Goal: Task Accomplishment & Management: Manage account settings

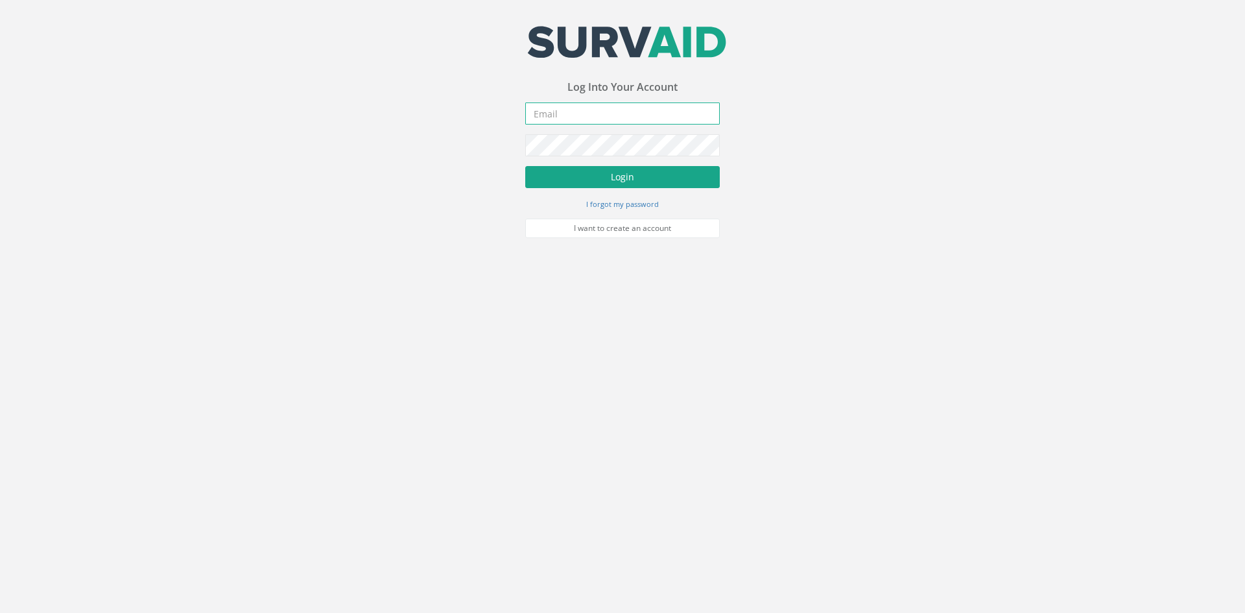
type input "[PERSON_NAME][EMAIL_ADDRESS][PERSON_NAME][DOMAIN_NAME]"
click at [584, 182] on button "Login" at bounding box center [622, 177] width 194 height 22
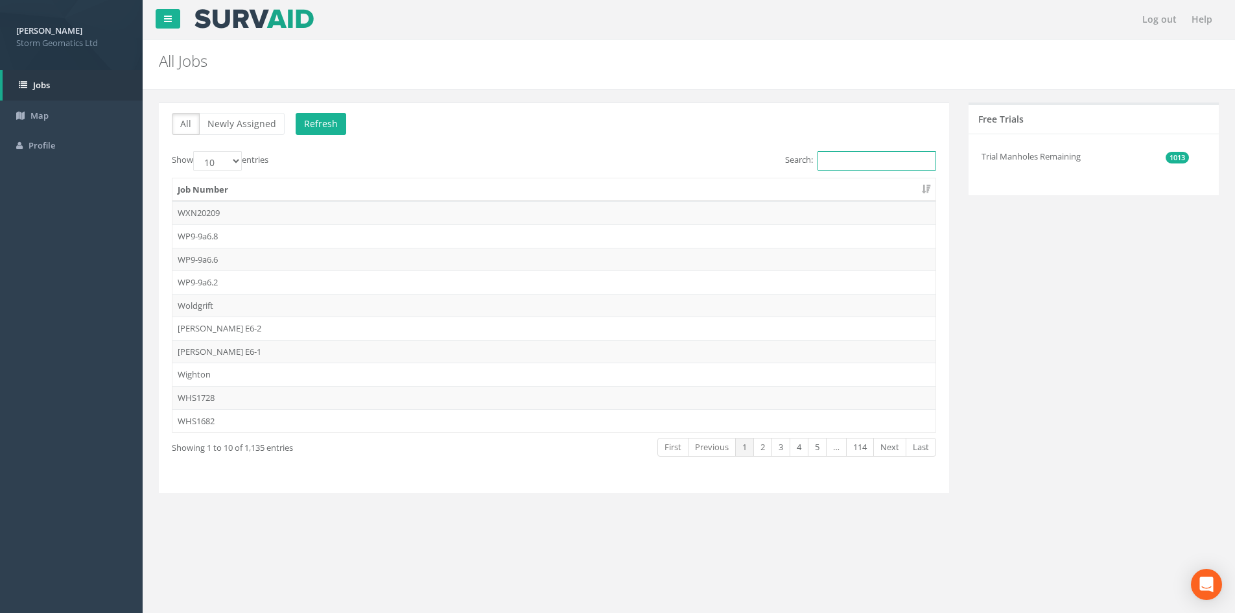
click at [845, 156] on input "Search:" at bounding box center [877, 160] width 119 height 19
click at [856, 154] on input "Search:" at bounding box center [877, 160] width 119 height 19
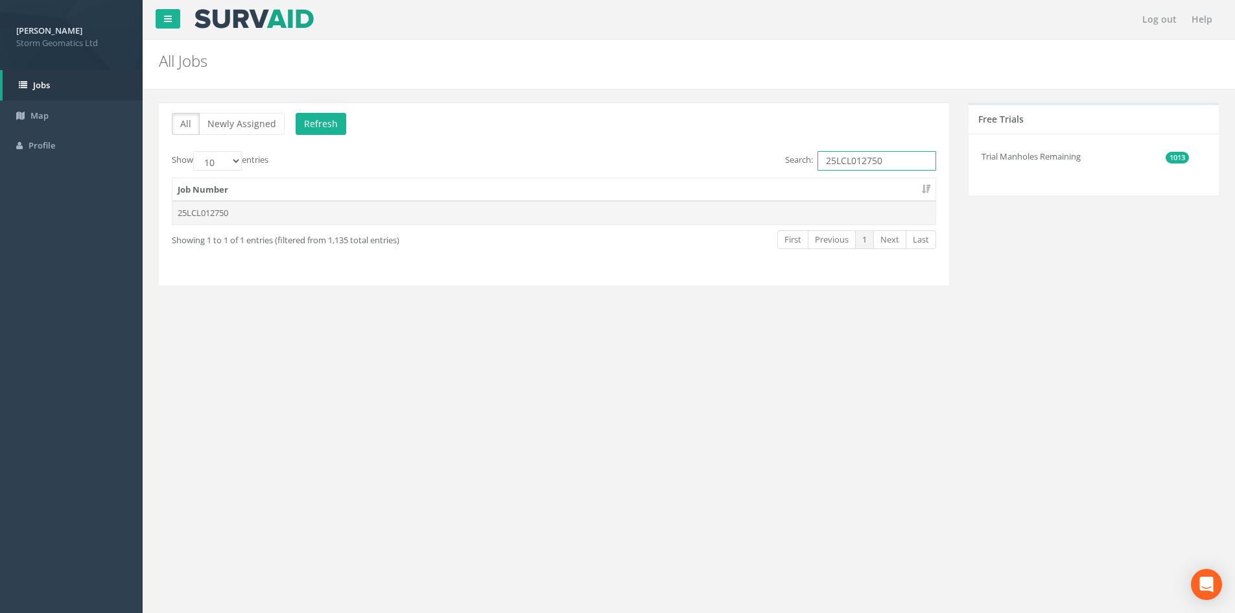
type input "25LCL012750"
click at [265, 210] on td "25LCL012750" at bounding box center [553, 212] width 763 height 23
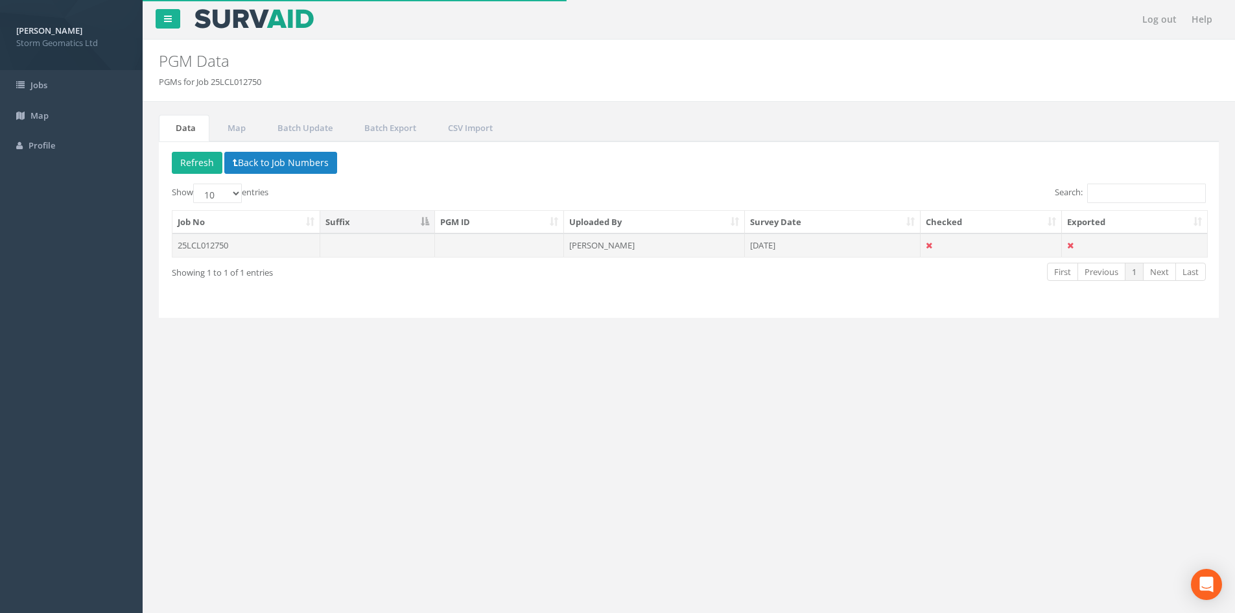
click at [270, 249] on td "25LCL012750" at bounding box center [246, 244] width 148 height 23
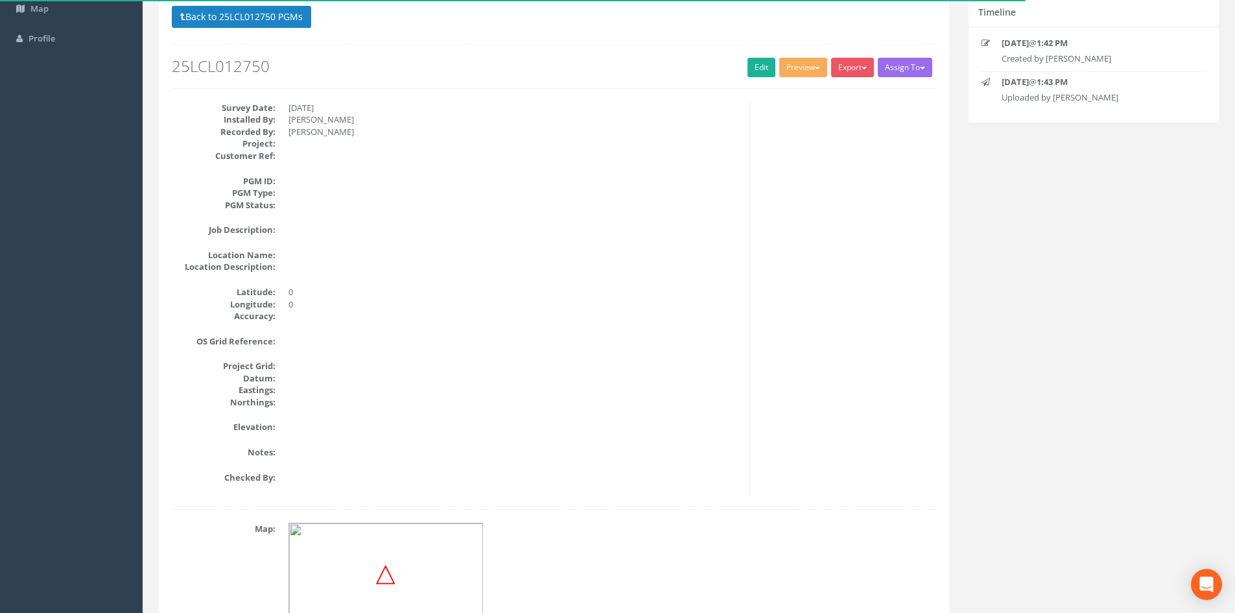
scroll to position [86, 0]
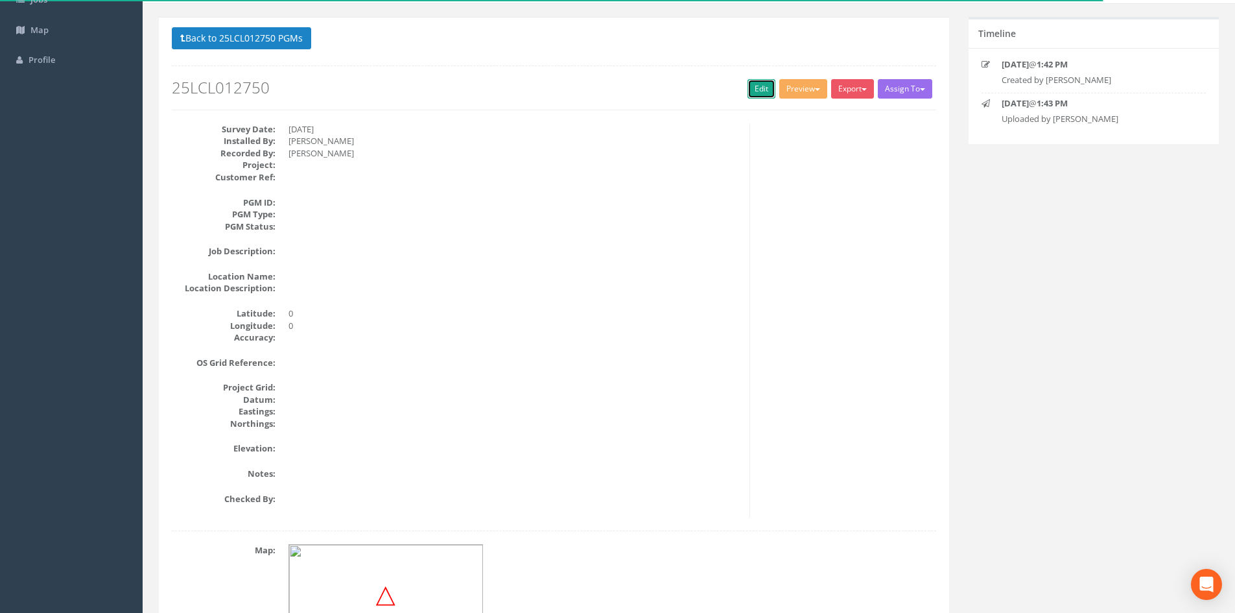
click at [762, 93] on link "Edit" at bounding box center [762, 88] width 28 height 19
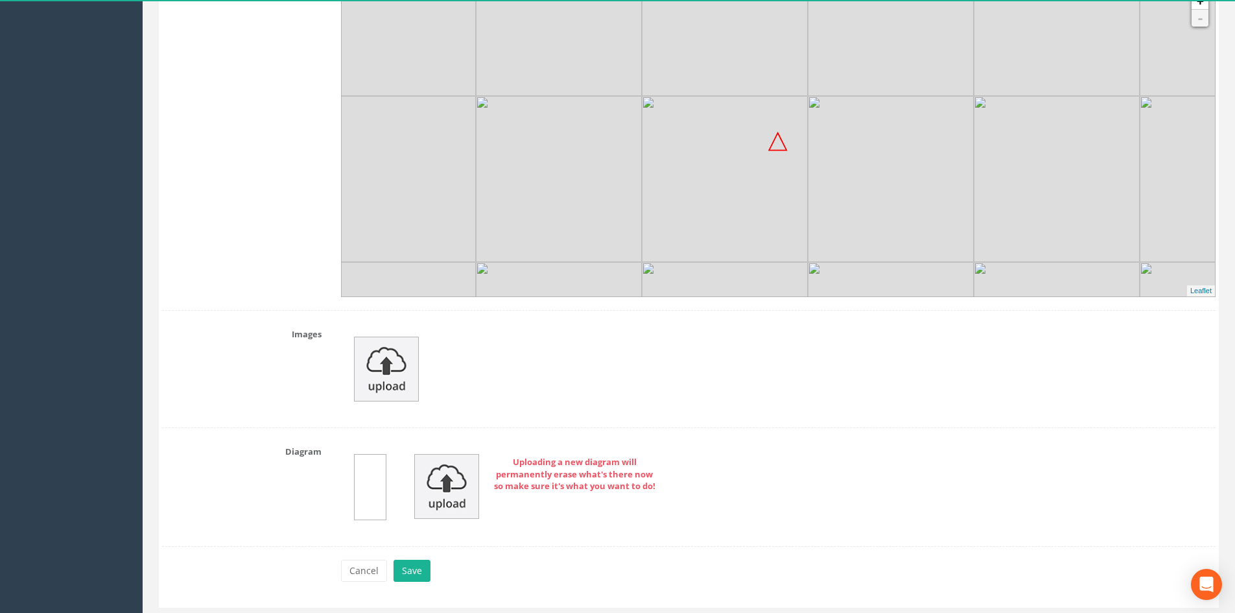
scroll to position [1548, 0]
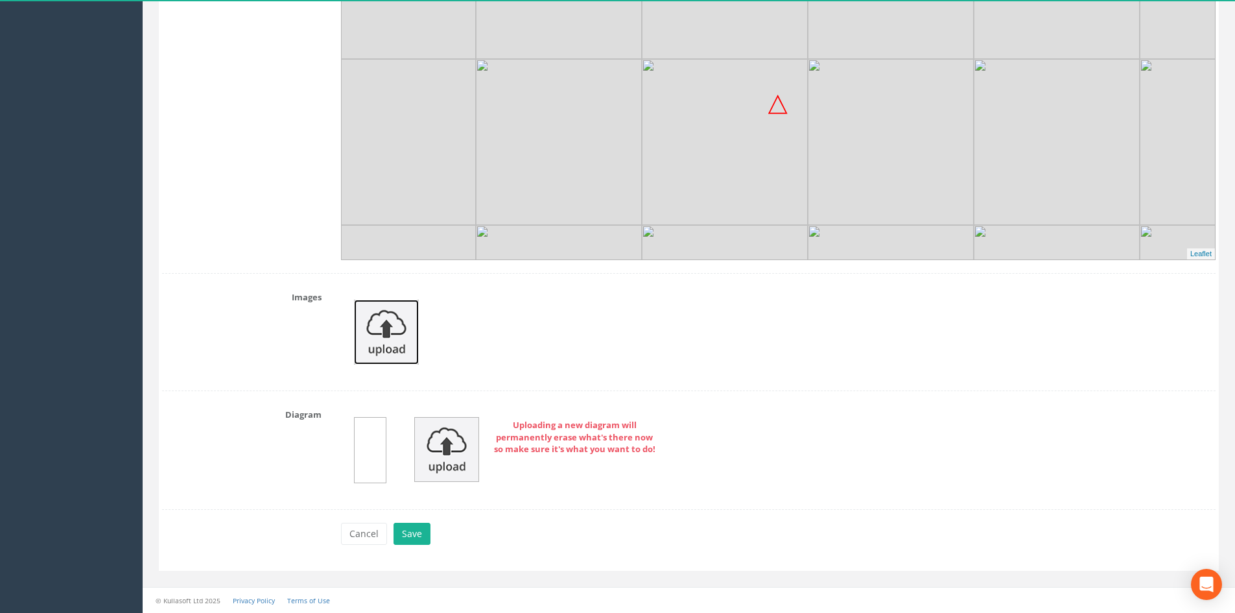
click at [404, 338] on img at bounding box center [386, 332] width 65 height 65
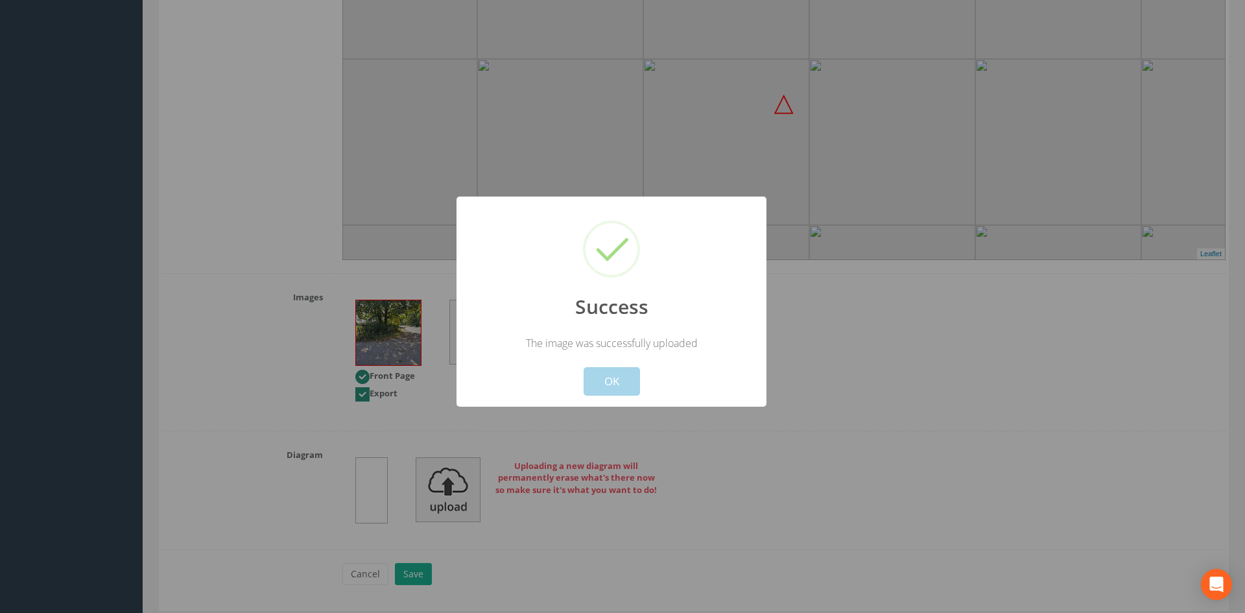
drag, startPoint x: 604, startPoint y: 370, endPoint x: 602, endPoint y: 378, distance: 8.2
click at [604, 371] on button "OK" at bounding box center [611, 381] width 56 height 29
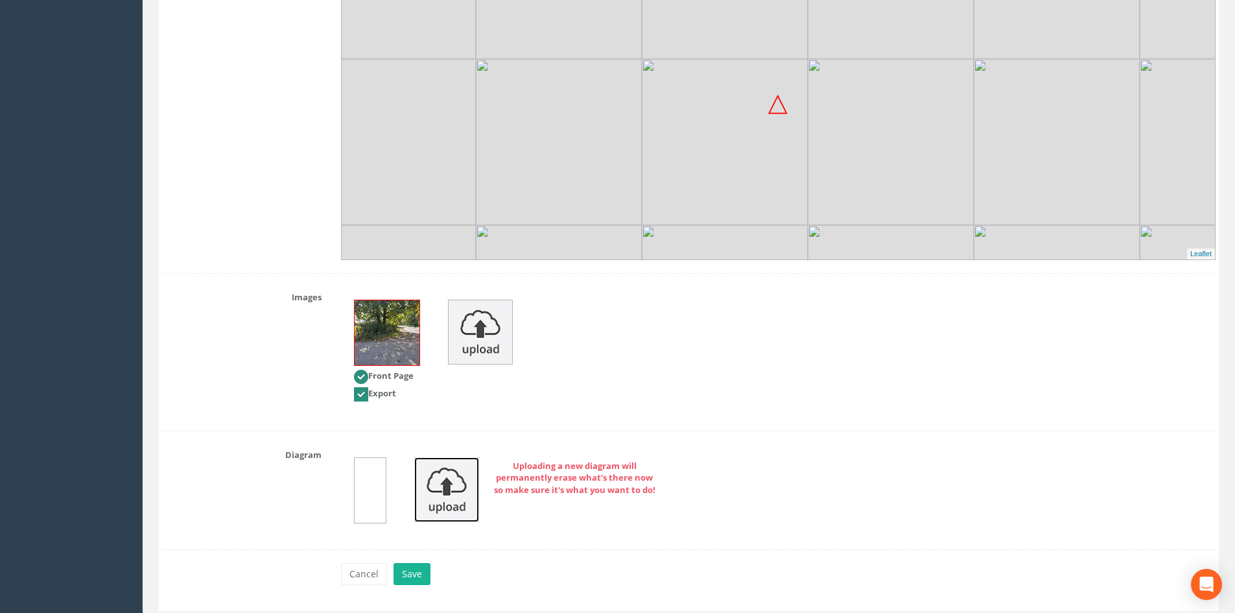
click at [461, 472] on img at bounding box center [446, 489] width 65 height 65
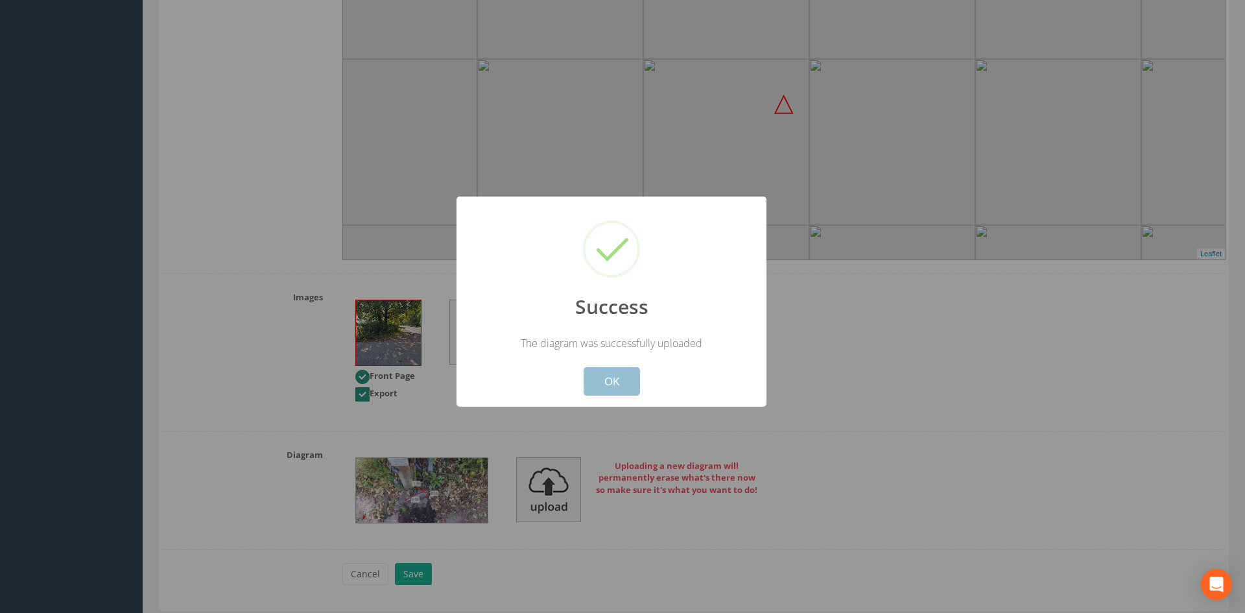
click at [630, 374] on button "OK" at bounding box center [611, 381] width 56 height 29
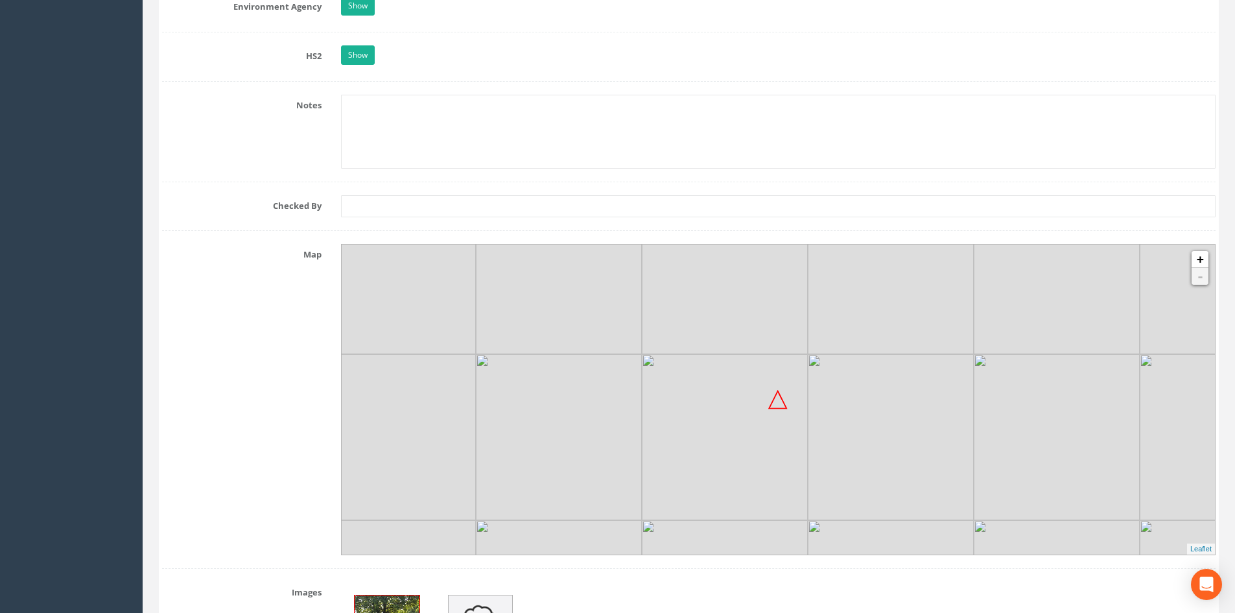
scroll to position [1224, 0]
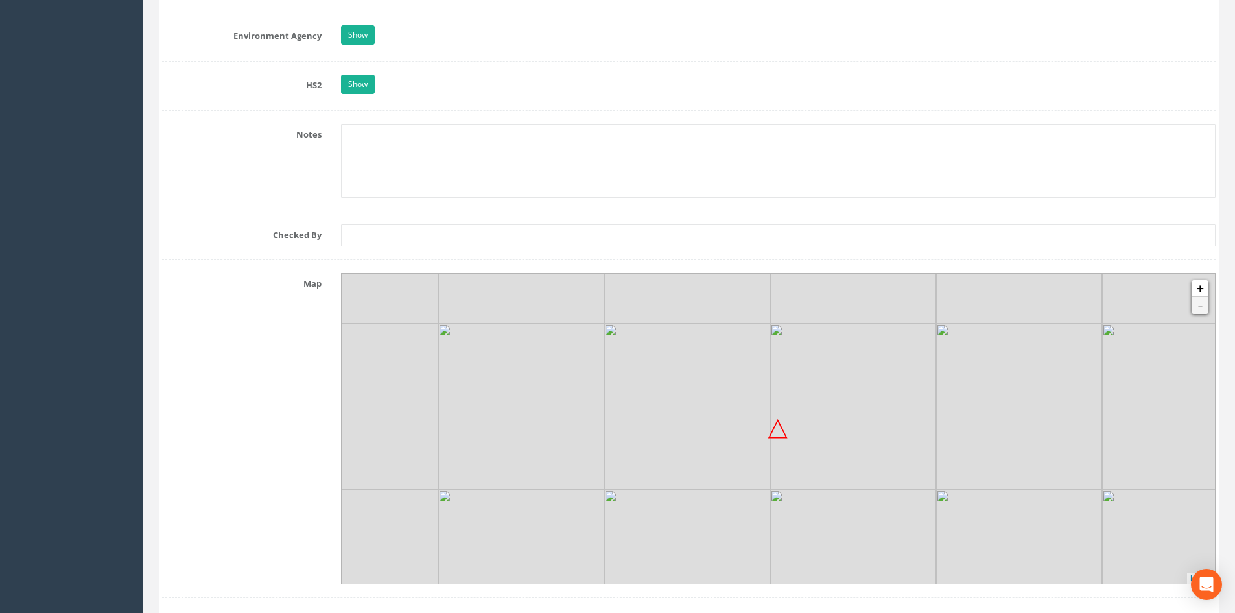
drag, startPoint x: 794, startPoint y: 450, endPoint x: 761, endPoint y: 397, distance: 62.3
click at [755, 392] on img at bounding box center [687, 407] width 166 height 166
drag, startPoint x: 781, startPoint y: 418, endPoint x: 804, endPoint y: 430, distance: 26.1
click at [804, 430] on img at bounding box center [855, 409] width 166 height 166
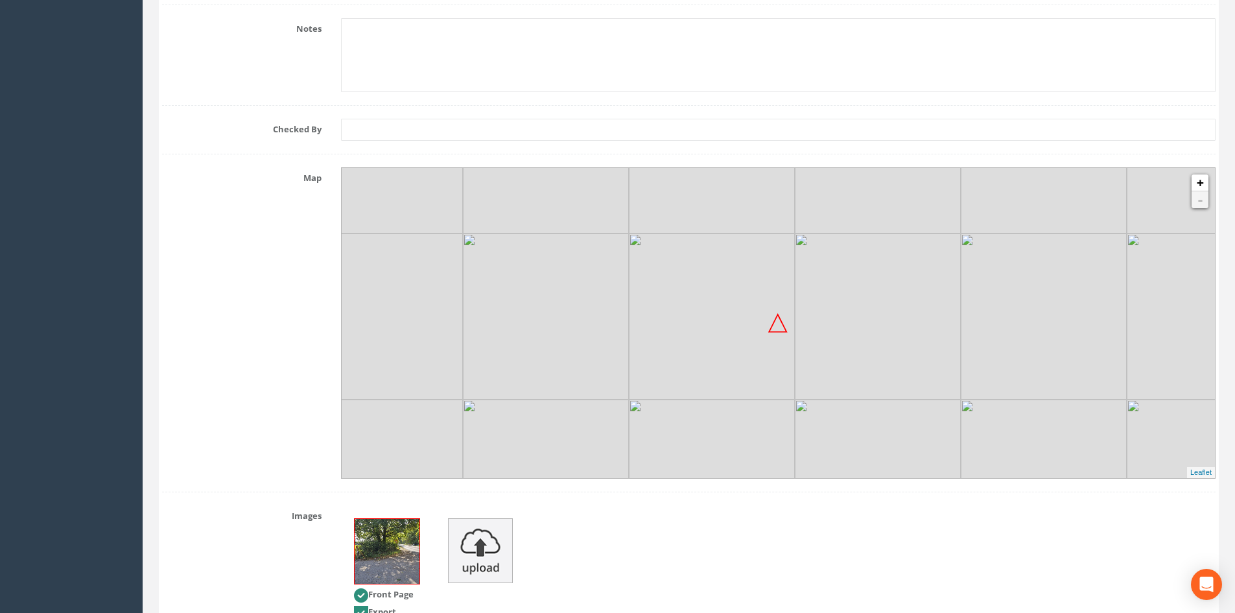
scroll to position [1289, 0]
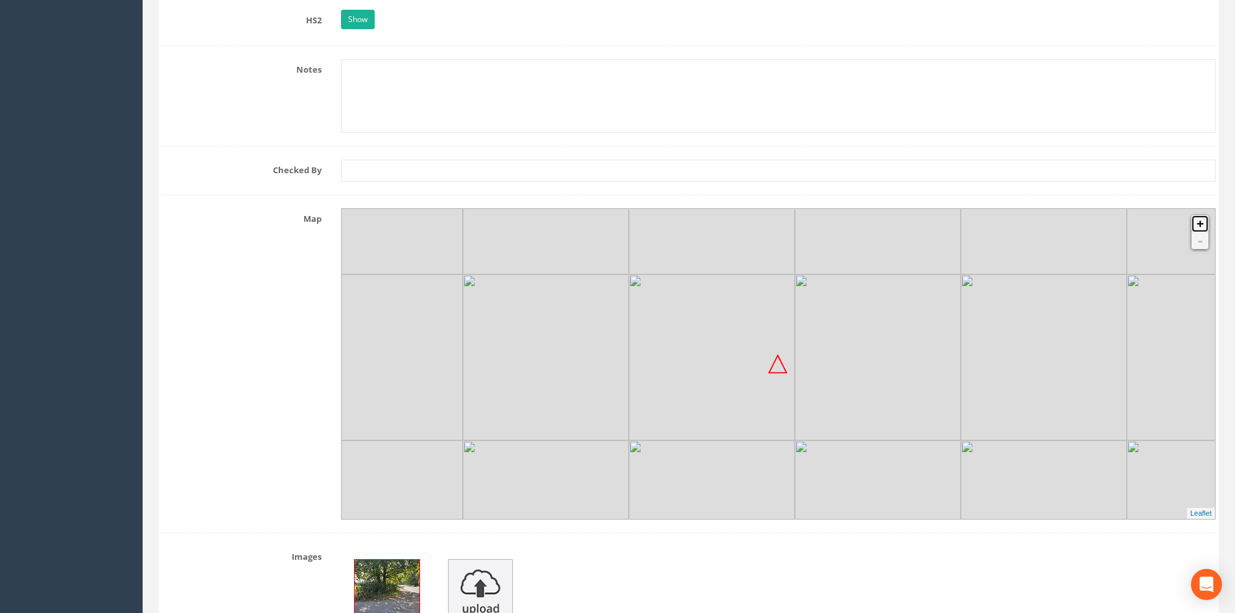
click at [1205, 222] on link "+" at bounding box center [1200, 223] width 17 height 17
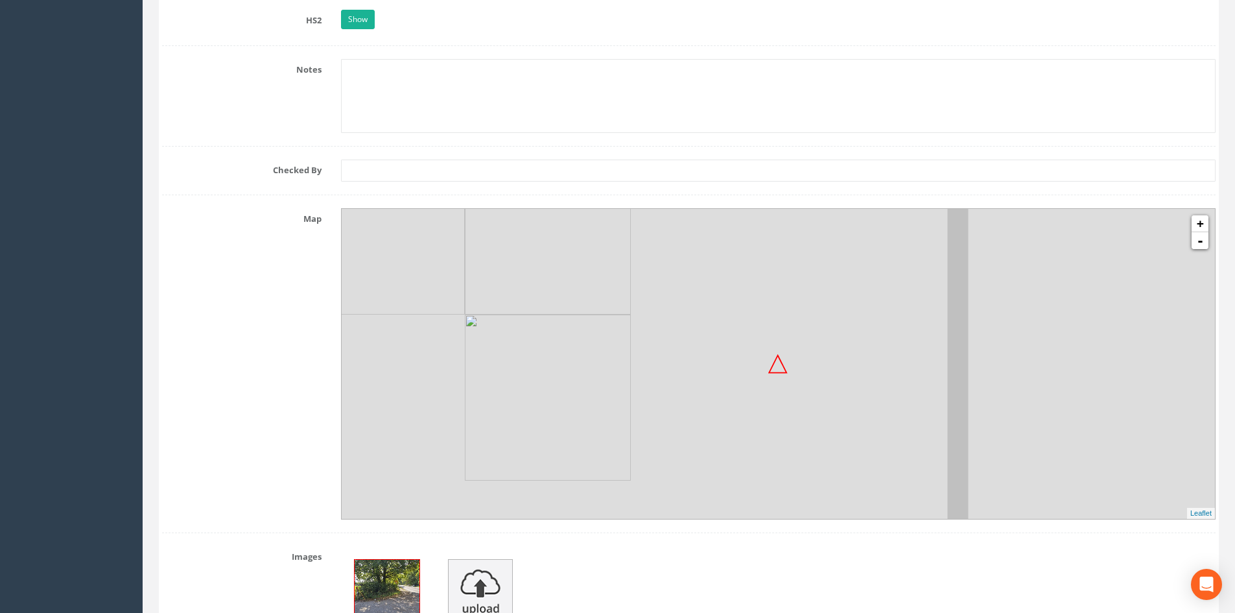
drag, startPoint x: 944, startPoint y: 427, endPoint x: 847, endPoint y: 289, distance: 168.9
click at [253, 53] on div at bounding box center [253, 53] width 0 height 0
drag, startPoint x: 877, startPoint y: 379, endPoint x: 786, endPoint y: 301, distance: 119.6
click at [786, 301] on img at bounding box center [772, 301] width 166 height 166
click at [1201, 226] on link "+" at bounding box center [1200, 223] width 17 height 17
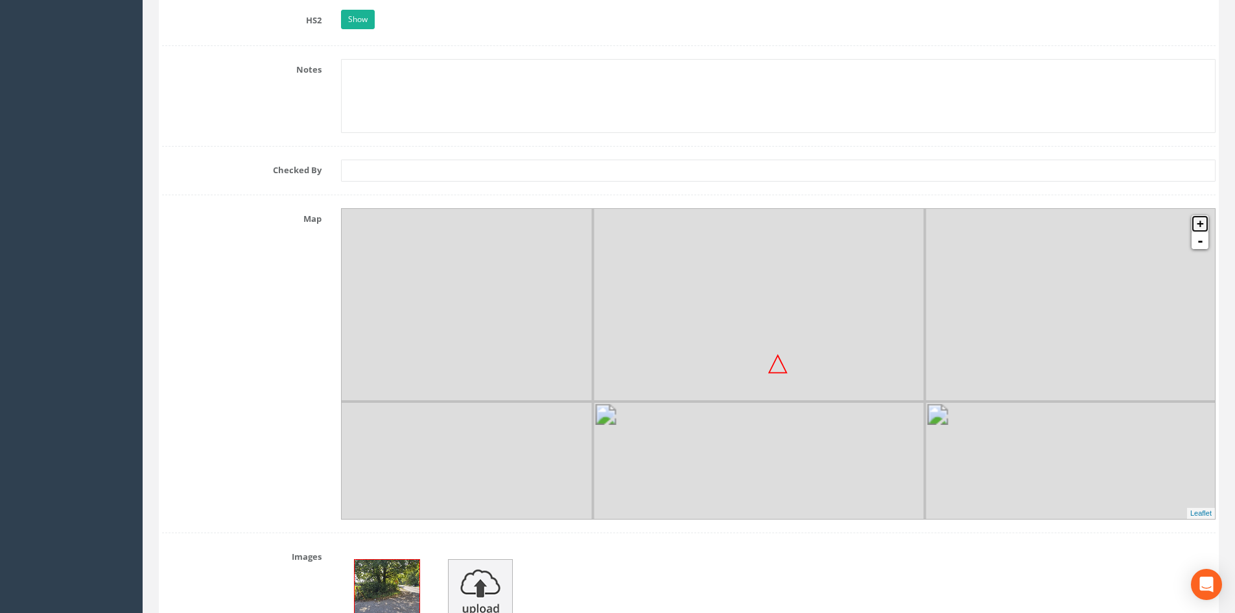
click at [1201, 226] on link "+" at bounding box center [1200, 223] width 17 height 17
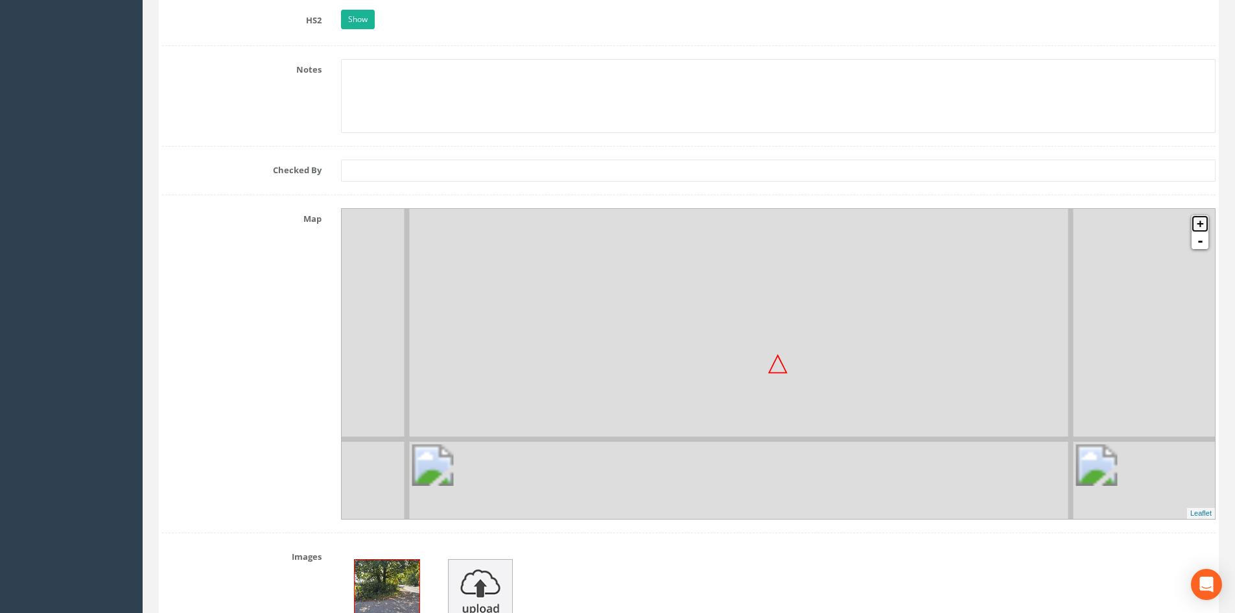
click at [1201, 226] on link "+" at bounding box center [1200, 223] width 17 height 17
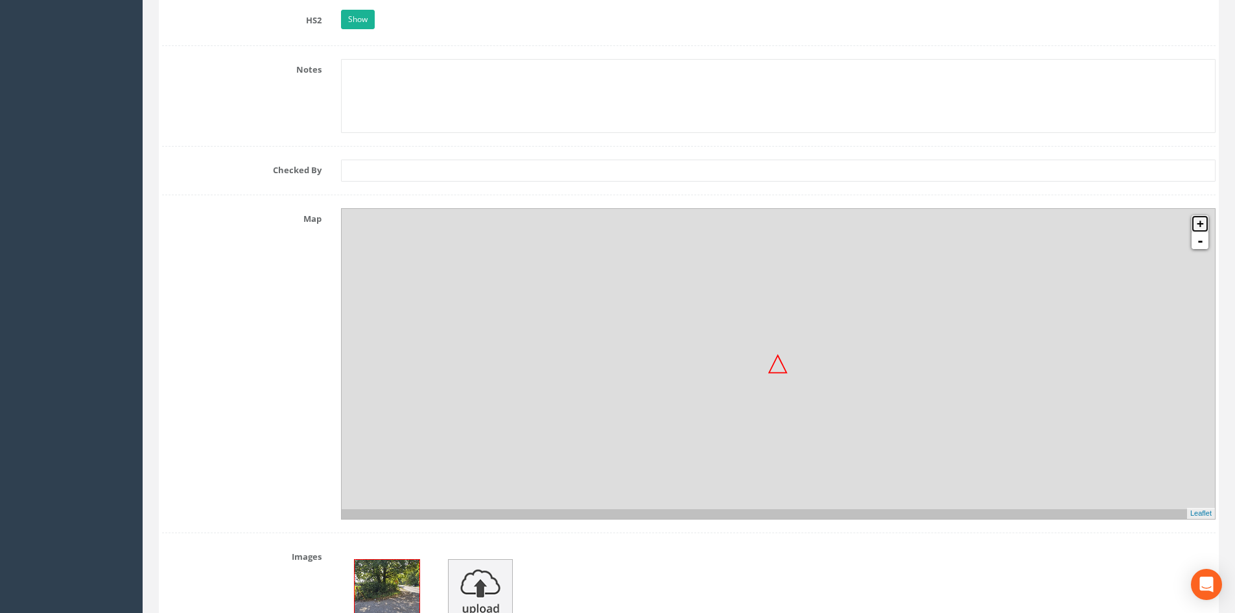
click at [1201, 226] on link "+" at bounding box center [1200, 223] width 17 height 17
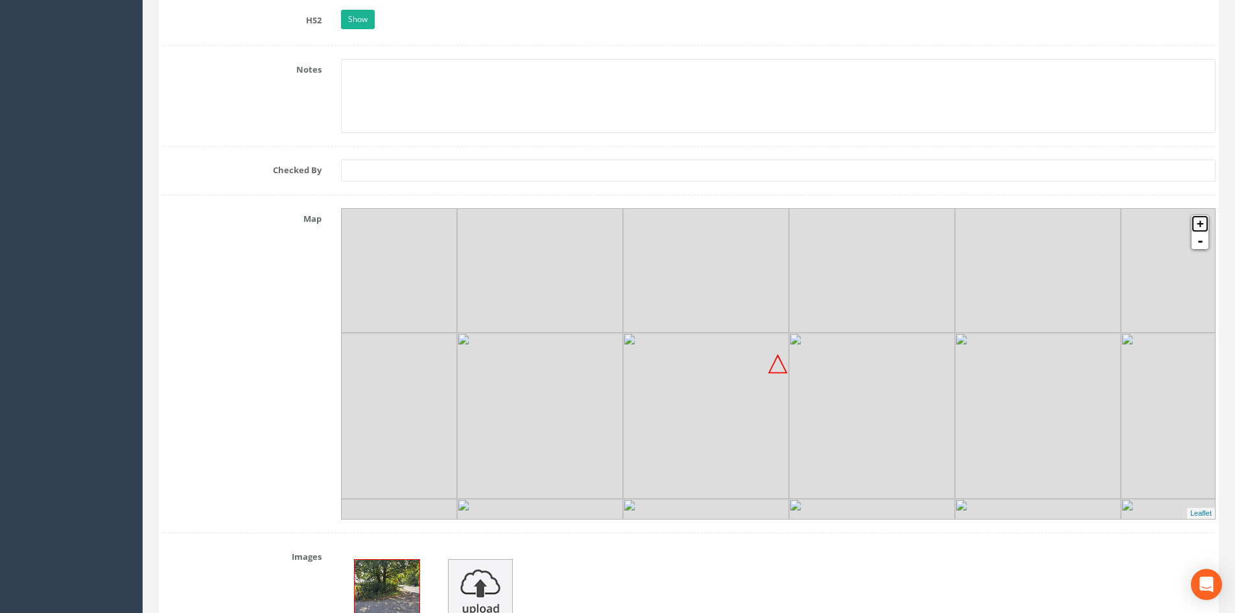
click at [1201, 226] on link "+" at bounding box center [1200, 223] width 17 height 17
drag, startPoint x: 825, startPoint y: 381, endPoint x: 836, endPoint y: 410, distance: 31.2
click at [836, 410] on img at bounding box center [914, 348] width 166 height 166
drag, startPoint x: 827, startPoint y: 414, endPoint x: 764, endPoint y: 309, distance: 122.4
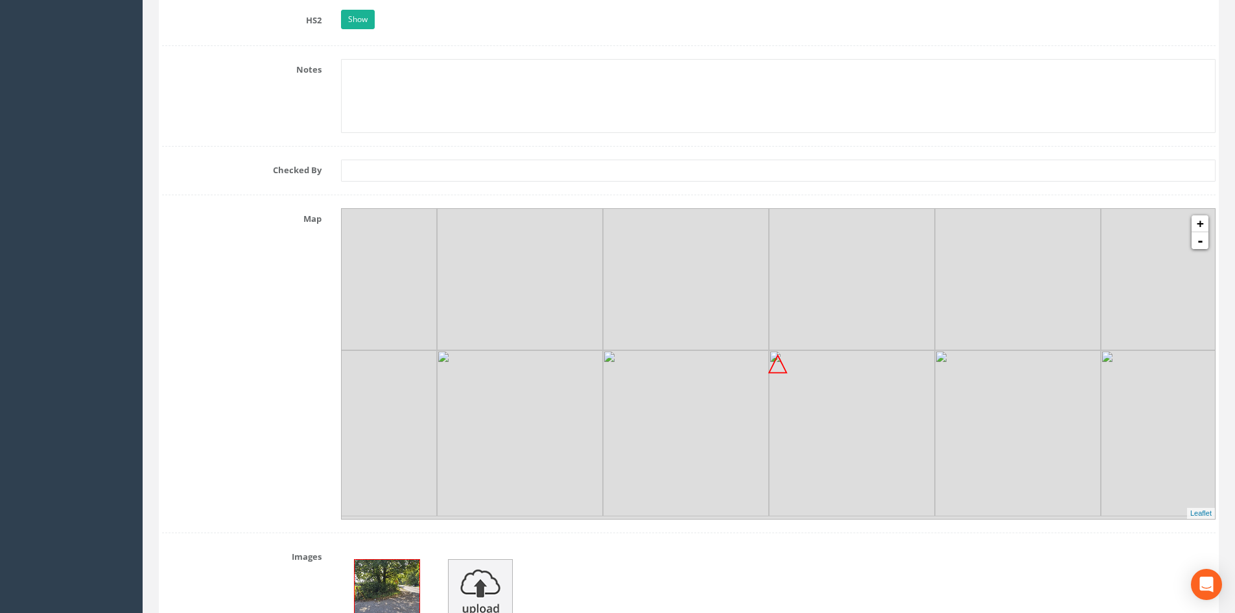
click at [764, 309] on img at bounding box center [686, 267] width 166 height 166
drag, startPoint x: 857, startPoint y: 395, endPoint x: 842, endPoint y: 348, distance: 49.2
click at [842, 348] on img at bounding box center [834, 370] width 166 height 166
click at [1197, 227] on link "+" at bounding box center [1200, 223] width 17 height 17
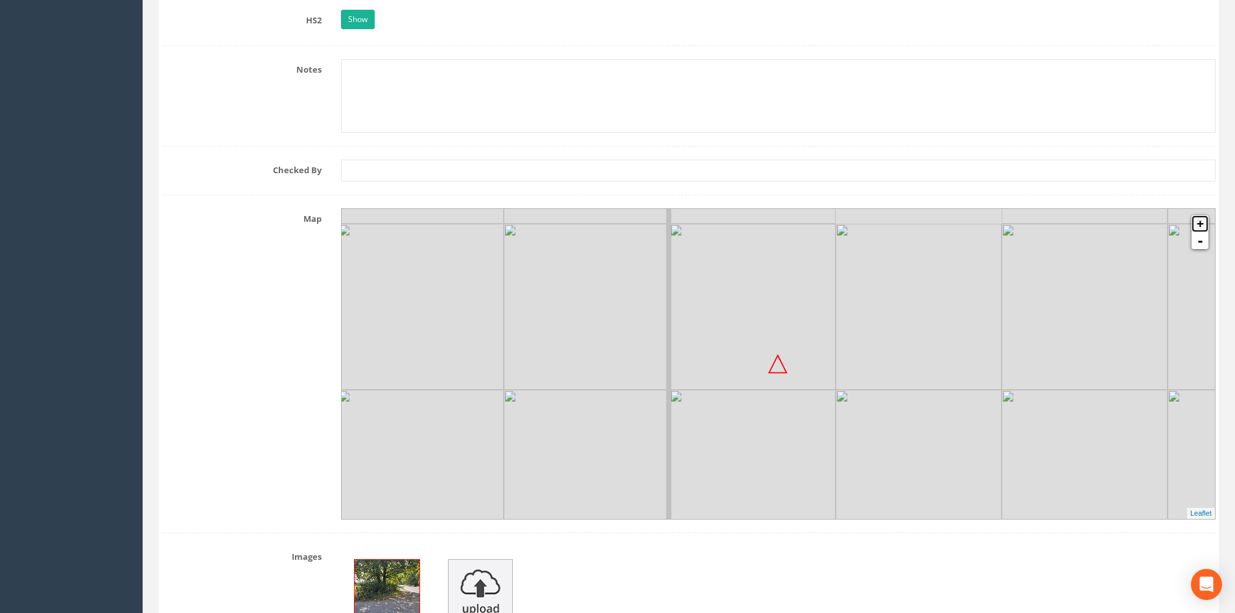
click at [1197, 227] on link "+" at bounding box center [1200, 223] width 17 height 17
drag, startPoint x: 979, startPoint y: 344, endPoint x: 959, endPoint y: 334, distance: 22.3
click at [959, 334] on img at bounding box center [956, 321] width 166 height 166
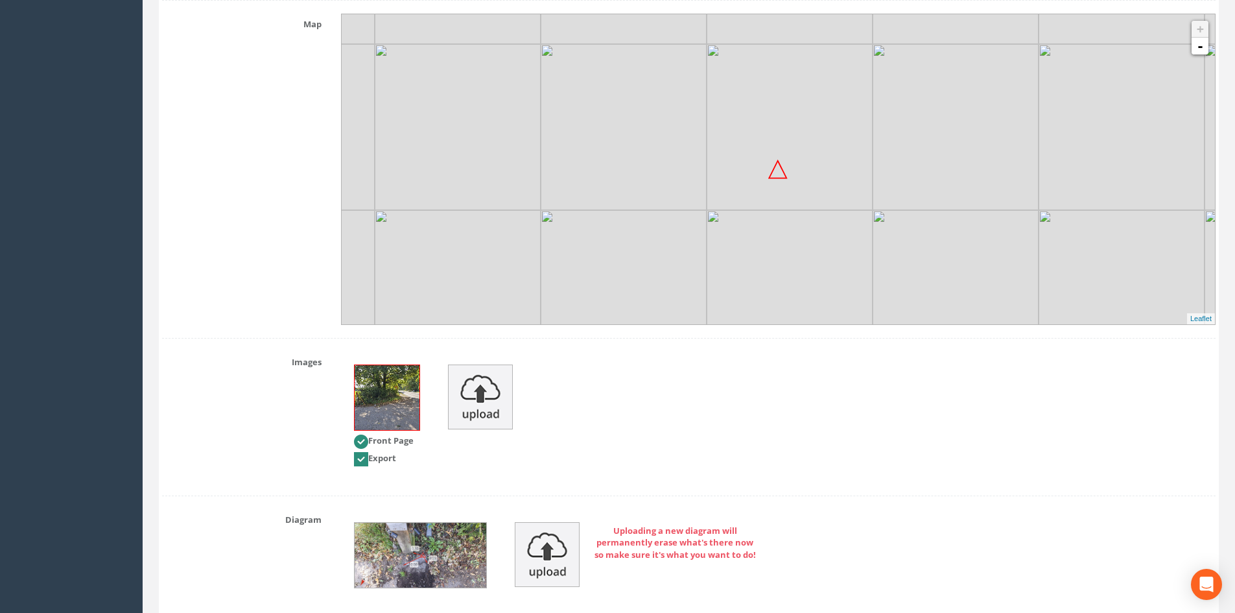
scroll to position [1588, 0]
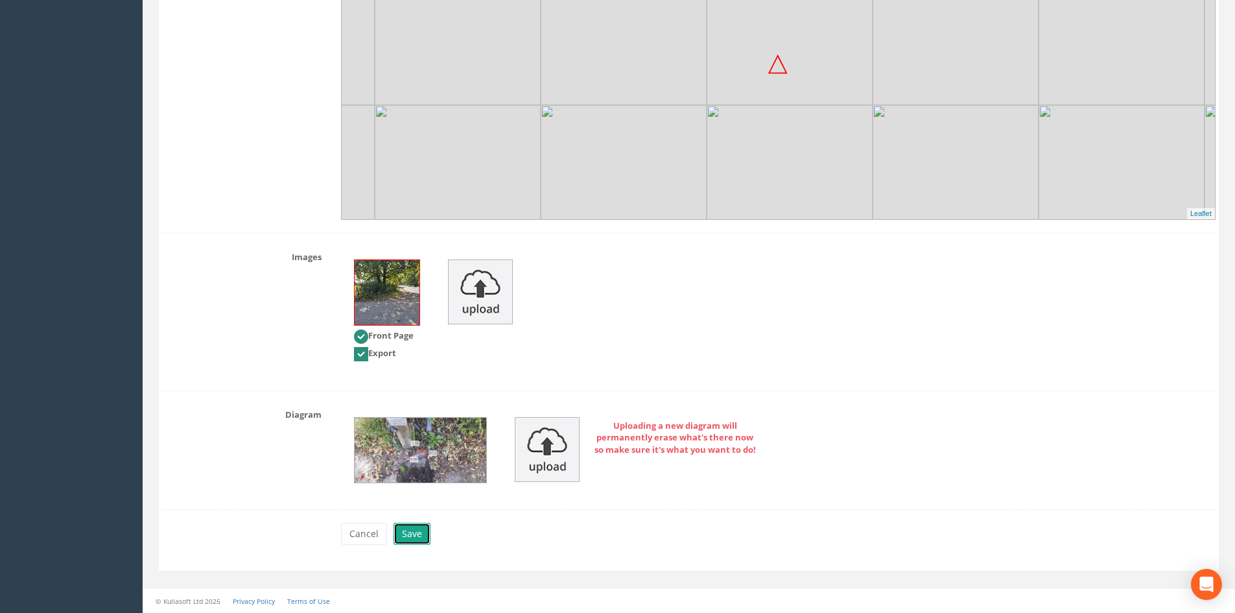
click at [406, 524] on button "Save" at bounding box center [412, 534] width 37 height 22
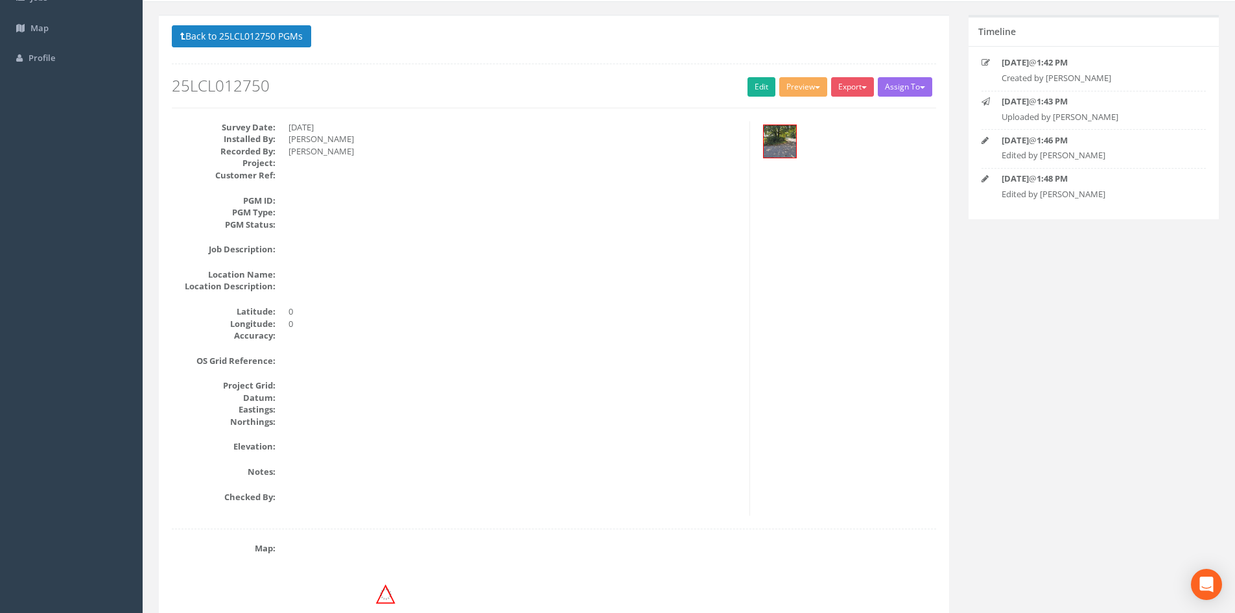
scroll to position [78, 0]
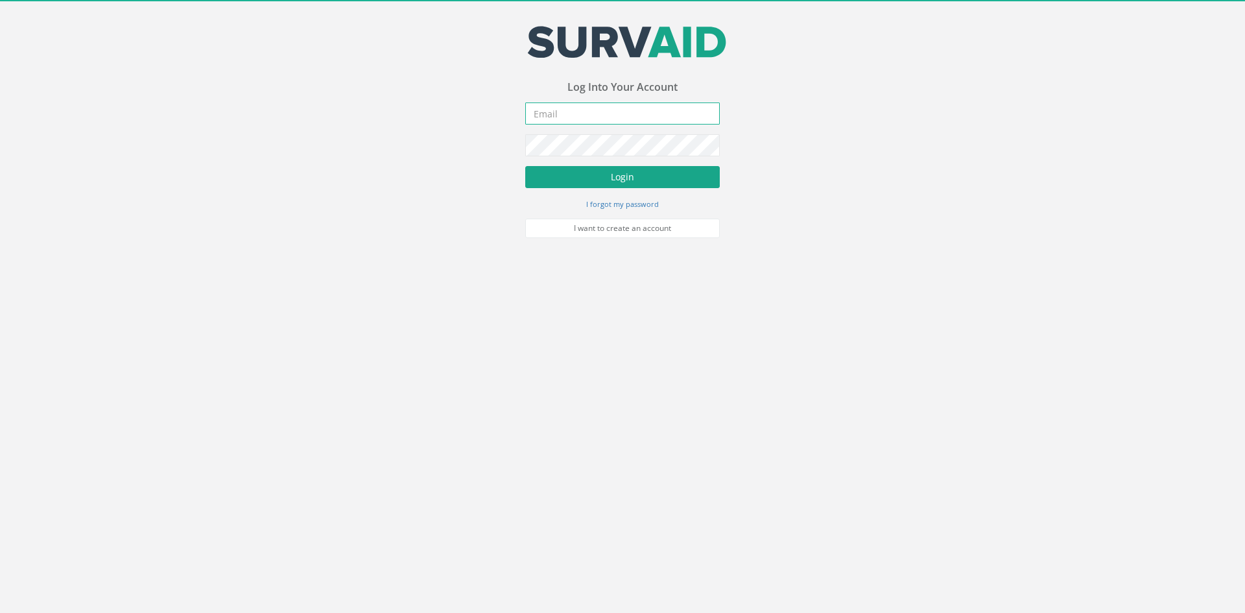
type input "[PERSON_NAME][EMAIL_ADDRESS][PERSON_NAME][DOMAIN_NAME]"
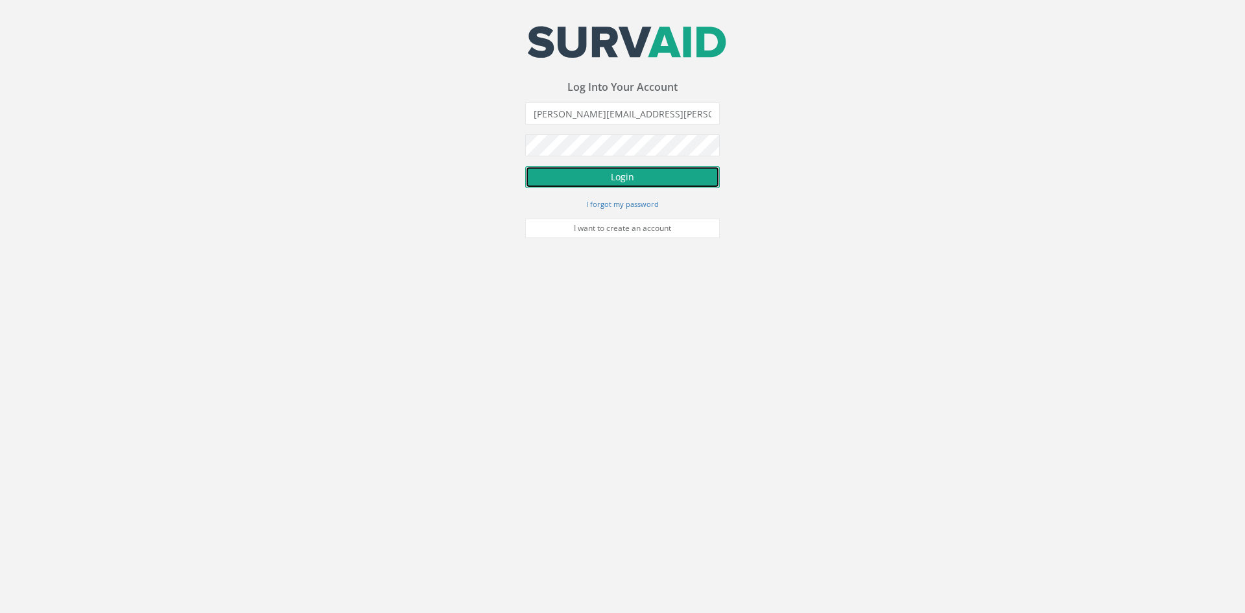
click at [571, 172] on button "Login" at bounding box center [622, 177] width 194 height 22
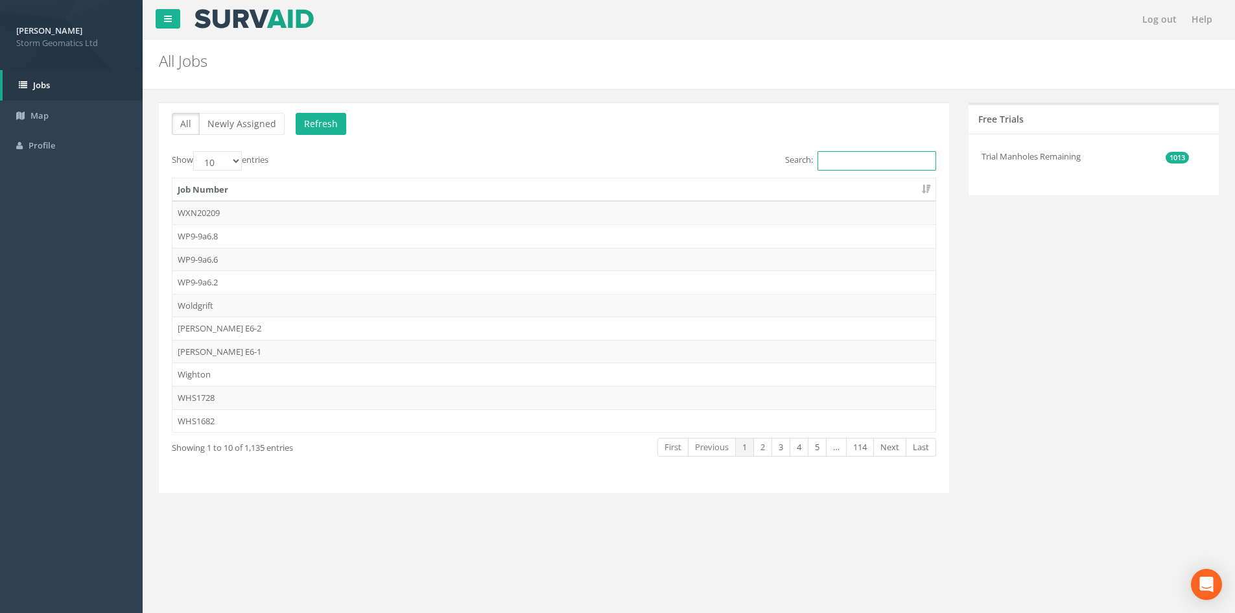
click at [840, 159] on input "Search:" at bounding box center [877, 160] width 119 height 19
type input "3"
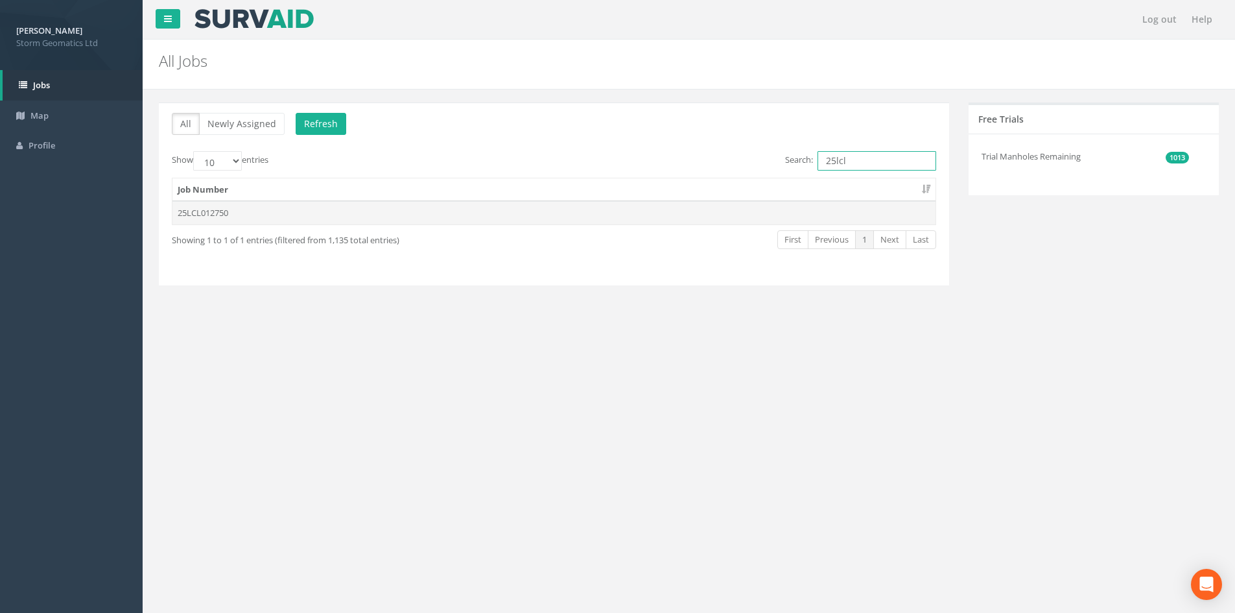
type input "25lcl"
click at [503, 206] on td "25LCL012750" at bounding box center [553, 212] width 763 height 23
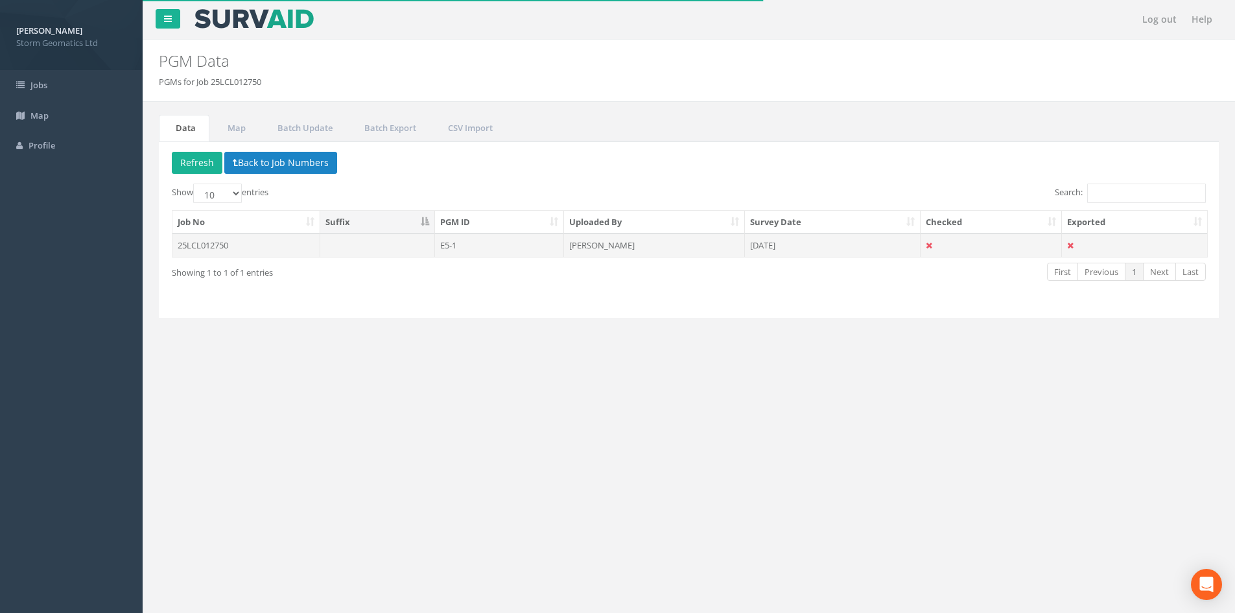
click at [317, 244] on td "25LCL012750" at bounding box center [246, 244] width 148 height 23
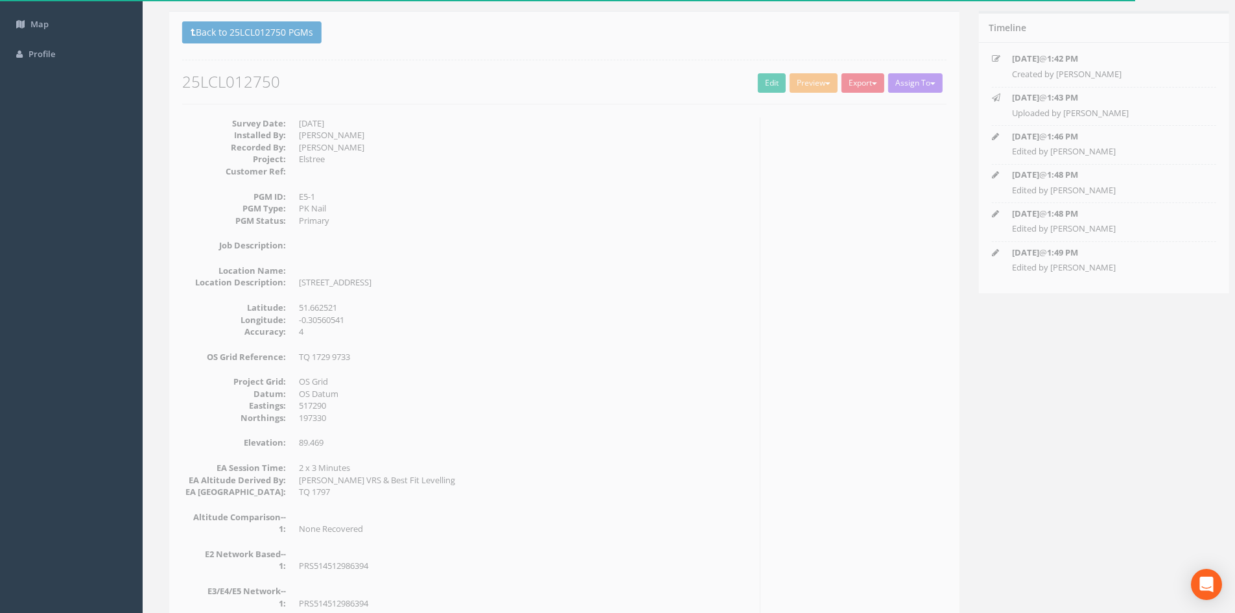
scroll to position [77, 0]
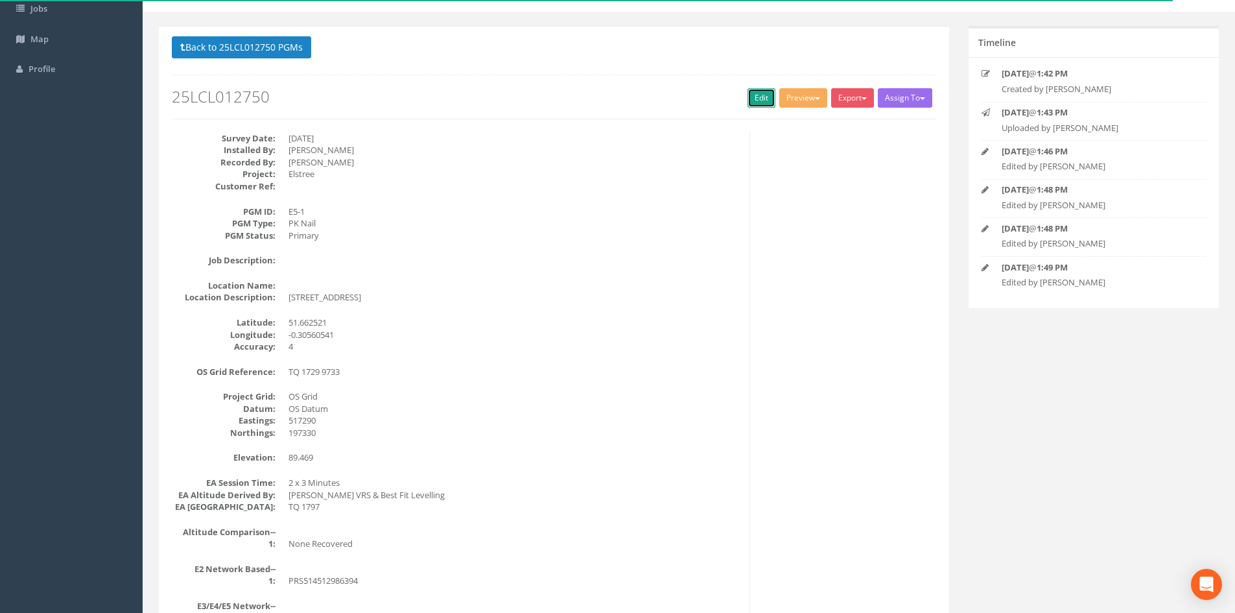
click at [748, 95] on link "Edit" at bounding box center [762, 97] width 28 height 19
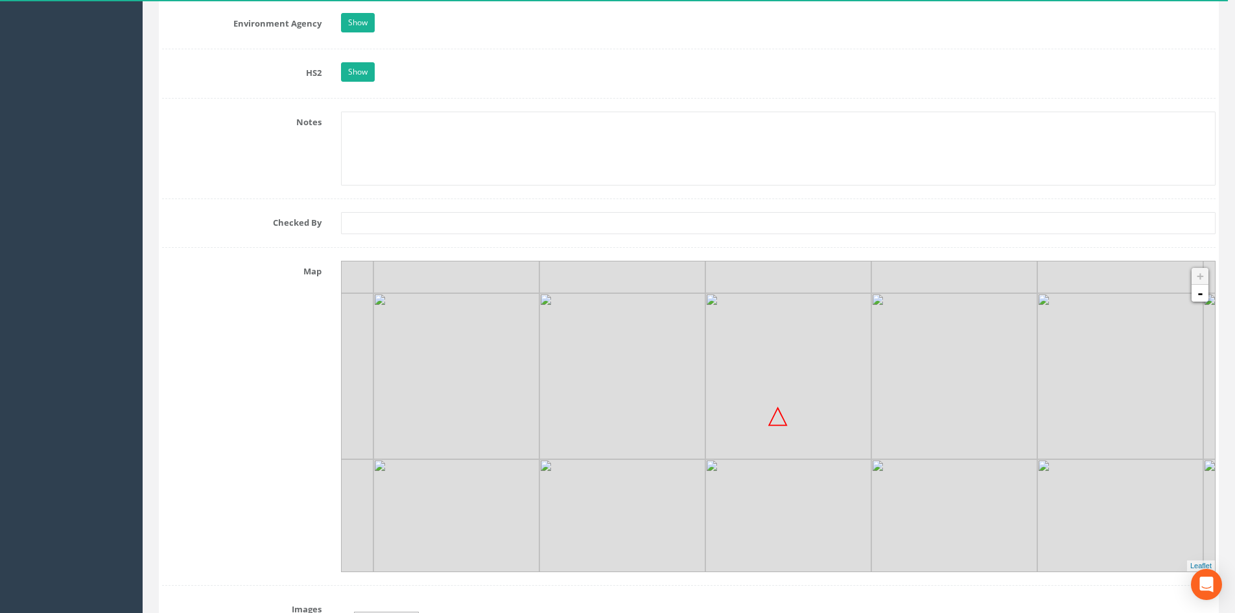
scroll to position [1503, 0]
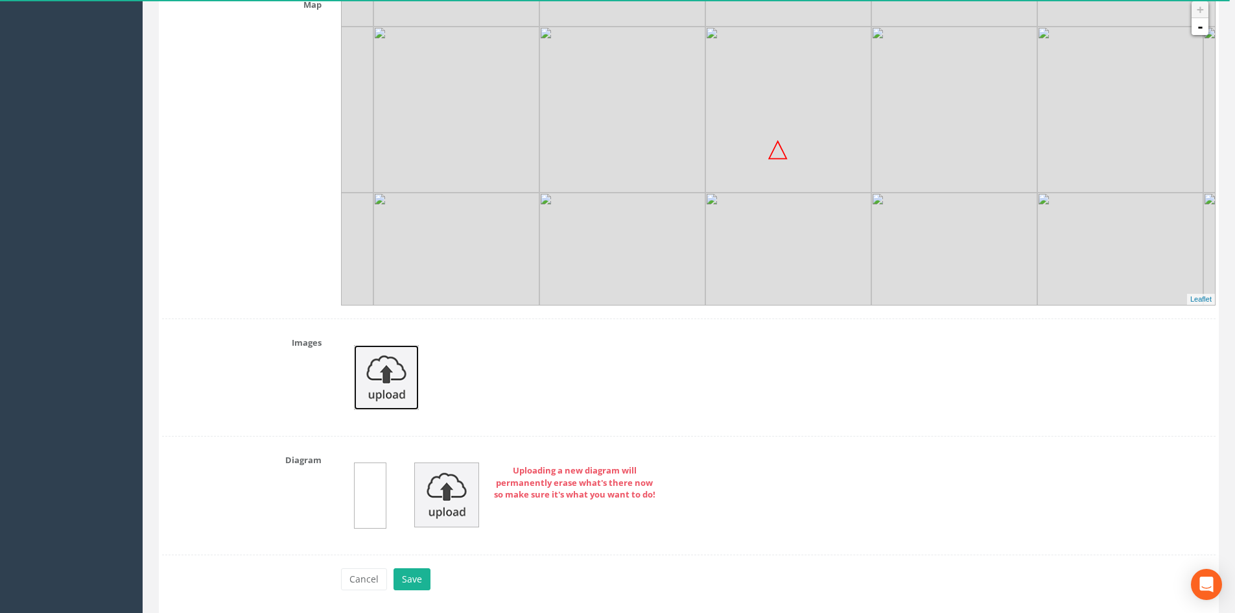
click at [389, 408] on img at bounding box center [386, 377] width 65 height 65
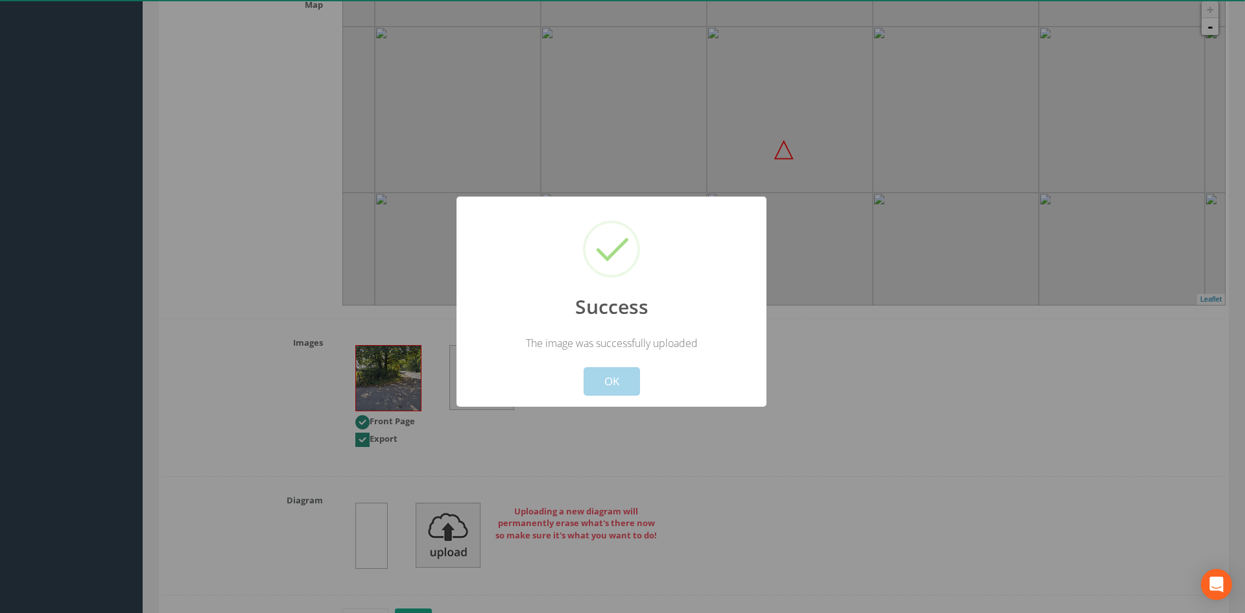
click at [613, 375] on button "OK" at bounding box center [611, 381] width 56 height 29
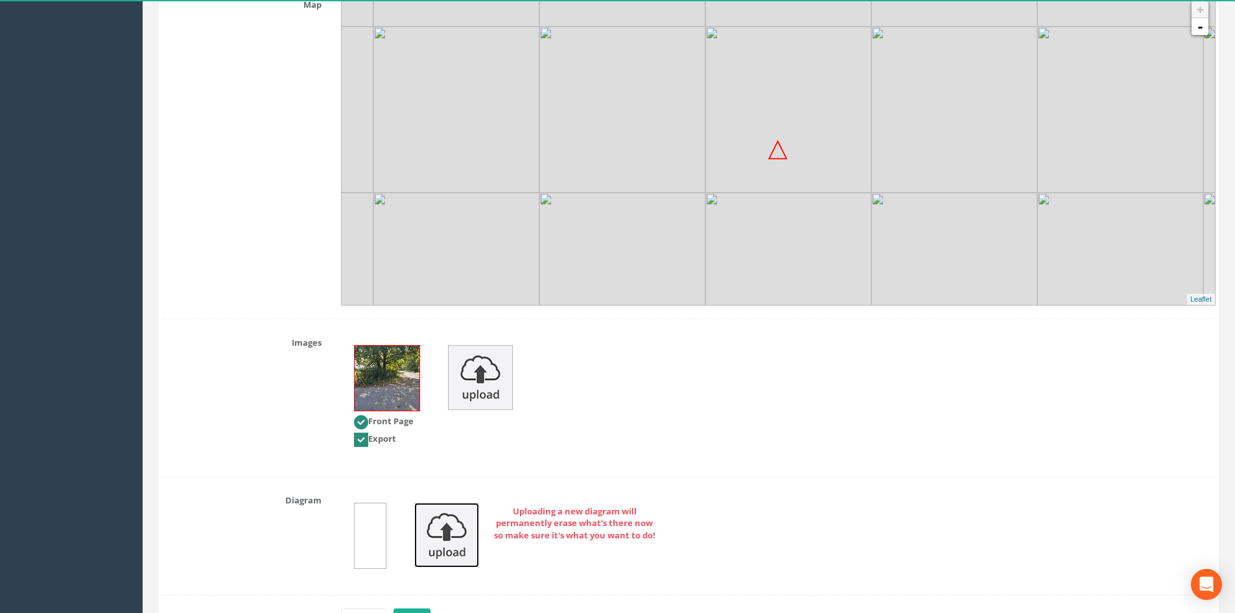
click at [461, 529] on img at bounding box center [446, 534] width 65 height 65
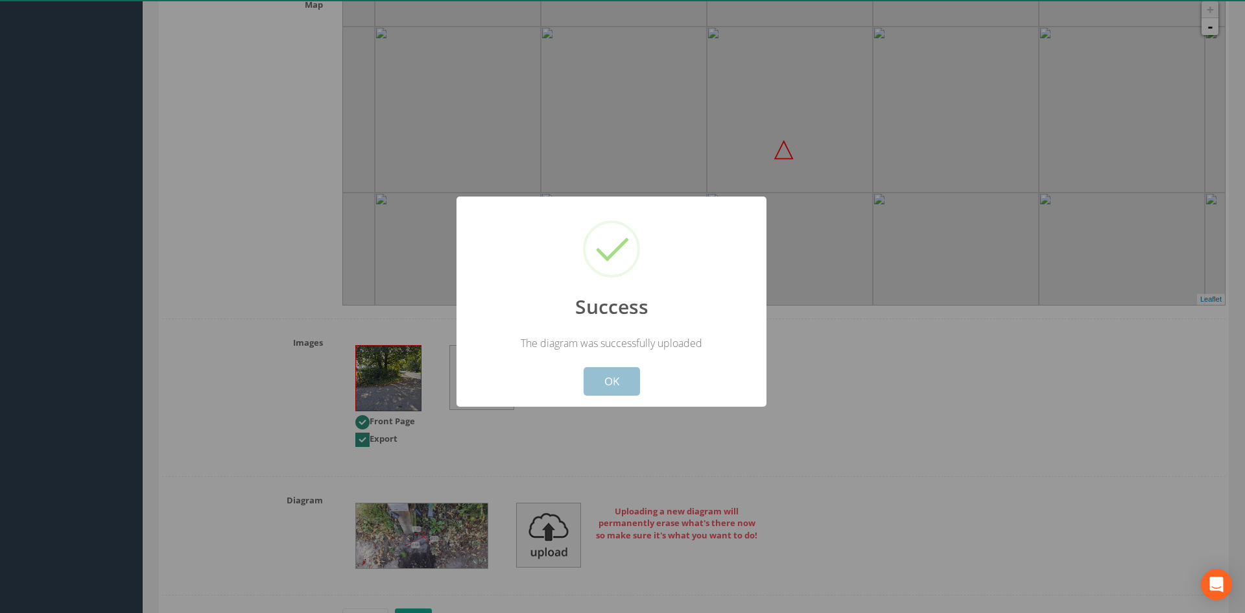
click at [612, 378] on button "OK" at bounding box center [611, 381] width 56 height 29
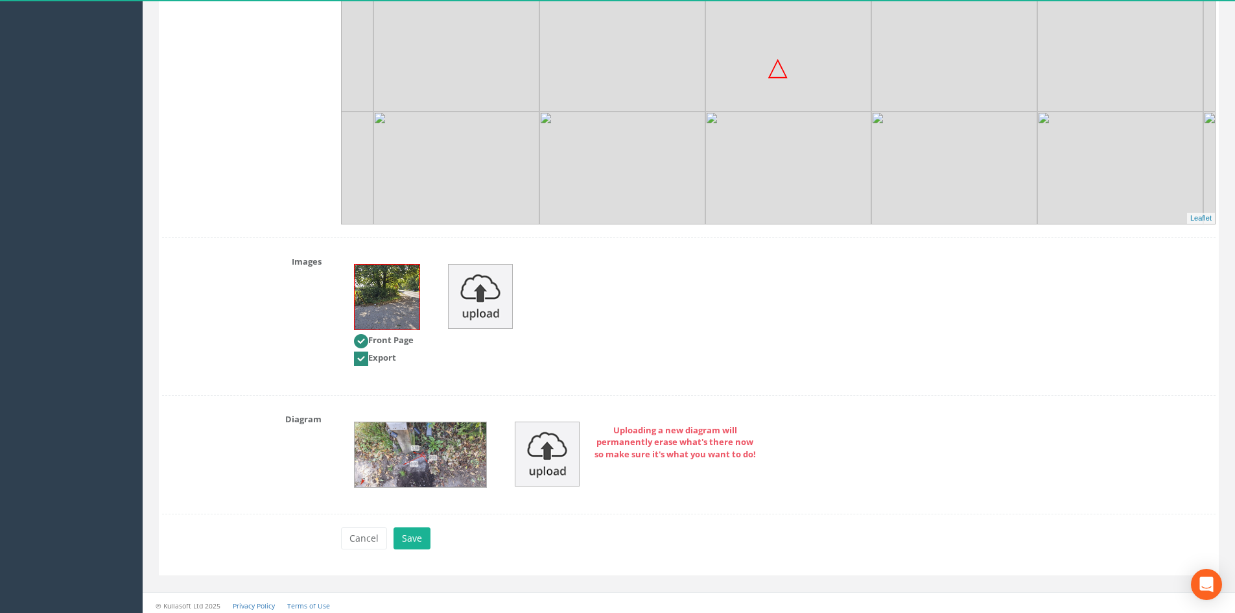
scroll to position [1588, 0]
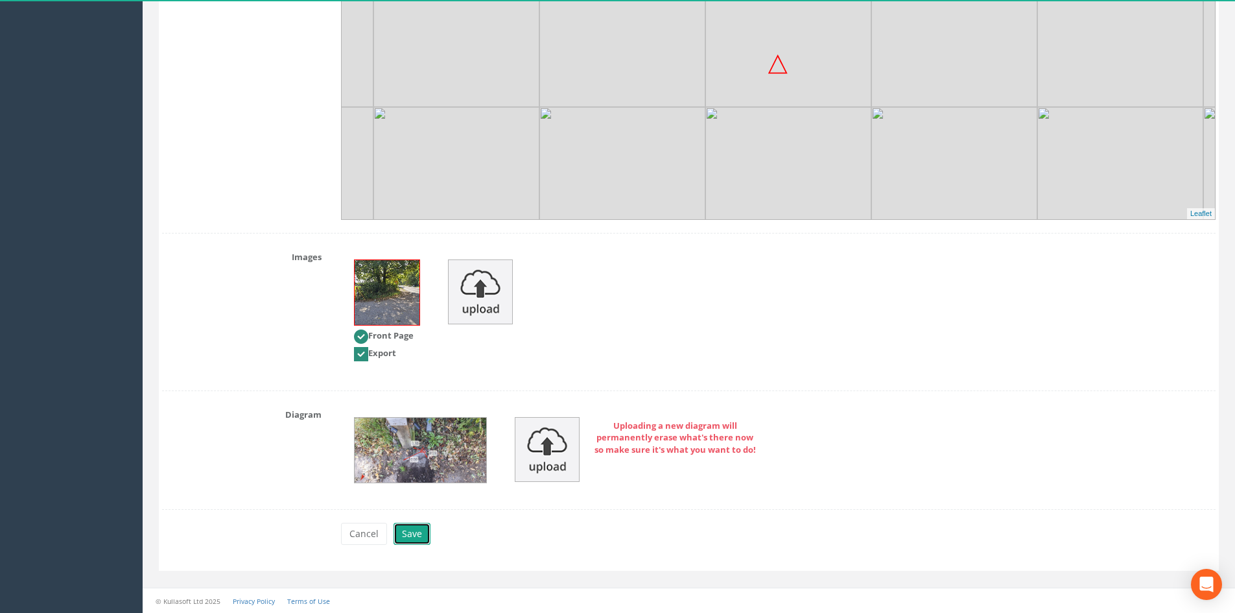
click at [402, 541] on button "Save" at bounding box center [412, 534] width 37 height 22
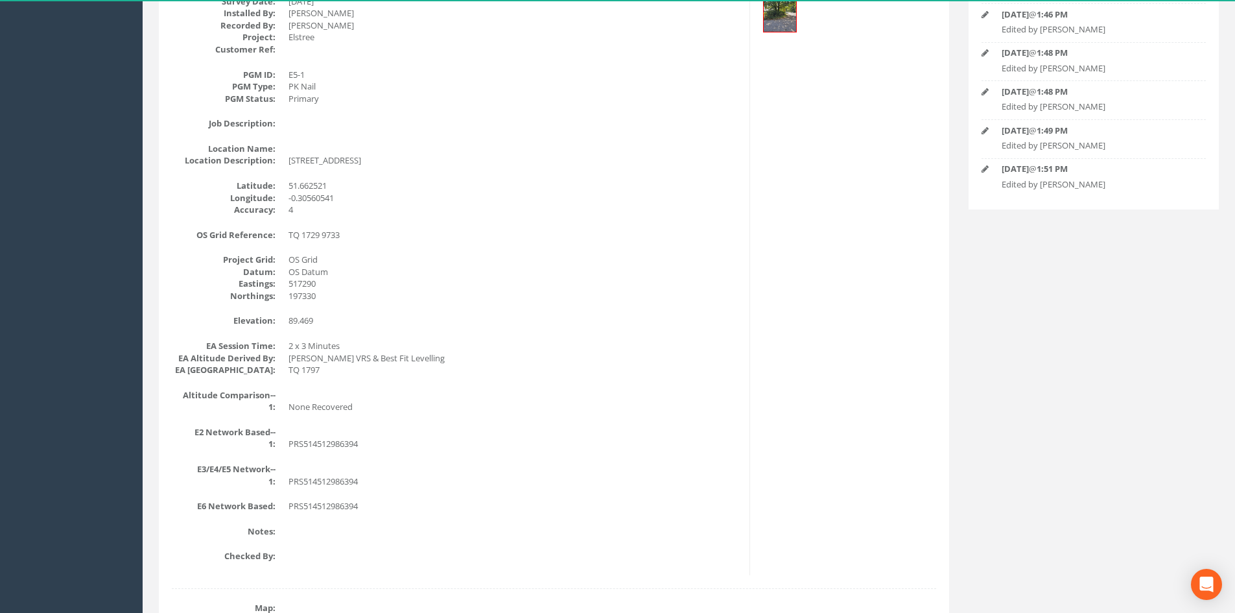
scroll to position [264, 0]
